Goal: Task Accomplishment & Management: Use online tool/utility

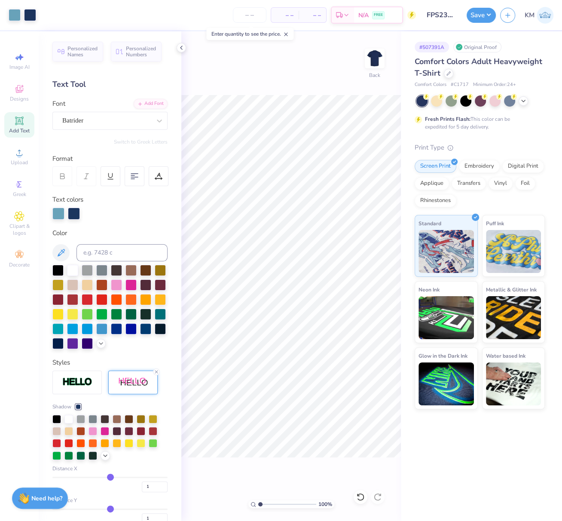
scroll to position [84, 0]
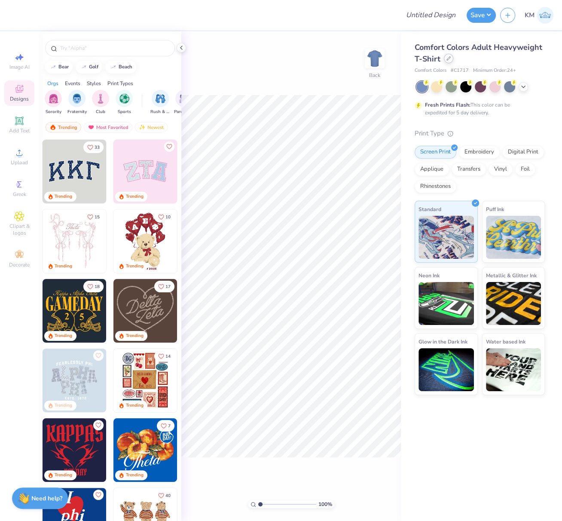
click at [448, 59] on icon at bounding box center [448, 58] width 3 height 3
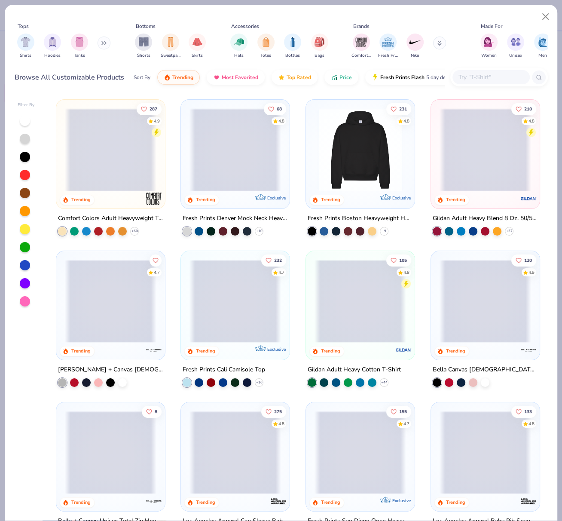
click at [233, 158] on span at bounding box center [235, 149] width 92 height 83
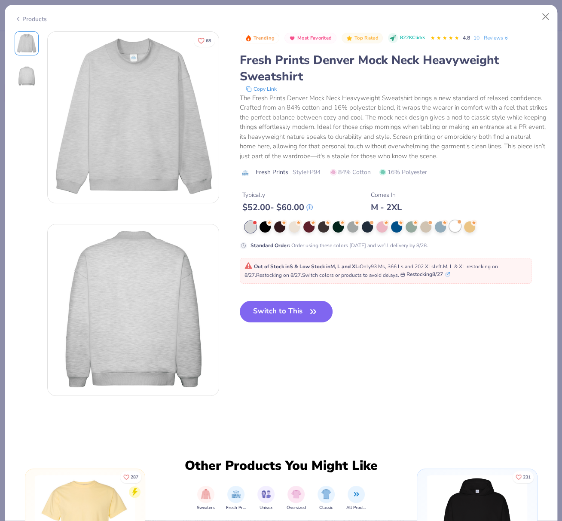
drag, startPoint x: 454, startPoint y: 236, endPoint x: 441, endPoint y: 235, distance: 12.5
click at [453, 232] on div at bounding box center [454, 225] width 11 height 11
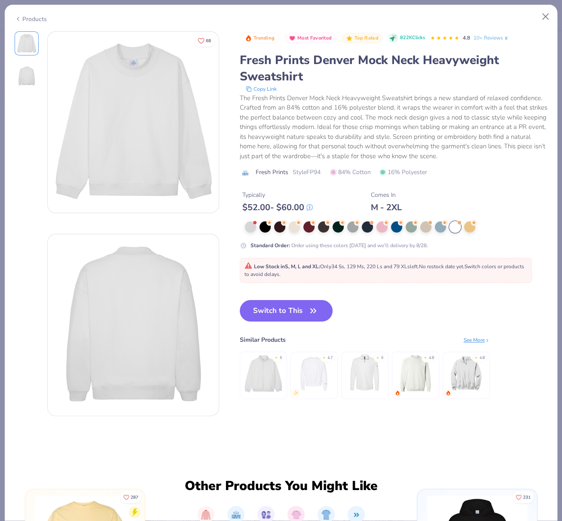
click at [283, 320] on button "Switch to This" at bounding box center [286, 310] width 93 height 21
